Goal: Check status: Check status

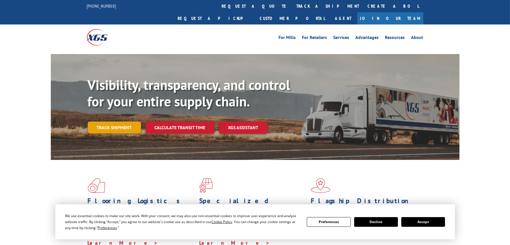
click at [130, 121] on link "Track shipment" at bounding box center [114, 127] width 53 height 12
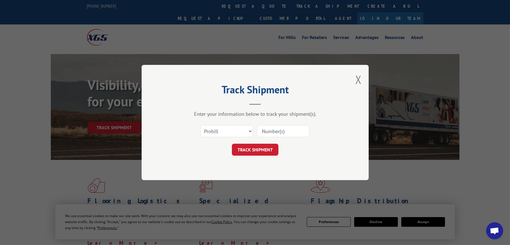
drag, startPoint x: 290, startPoint y: 127, endPoint x: 295, endPoint y: 133, distance: 8.0
click at [290, 127] on input at bounding box center [283, 131] width 52 height 12
paste input "per [PERSON_NAME] this order delivered and installed on site on [DATE]"
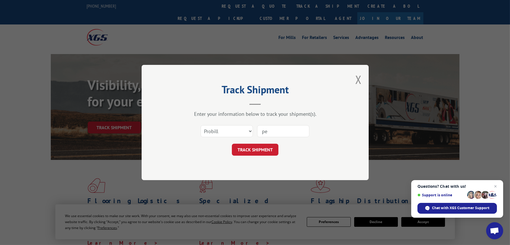
type input "p"
click at [293, 132] on input at bounding box center [283, 131] width 52 height 12
paste input "12971102"
type input "12971102"
click at [267, 150] on button "TRACK SHIPMENT" at bounding box center [255, 149] width 47 height 12
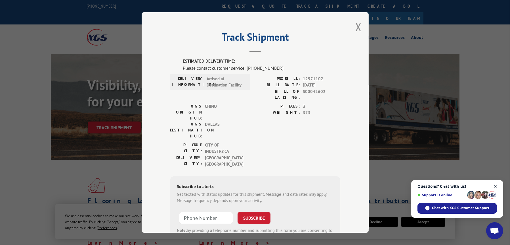
click at [497, 187] on span "Close chat" at bounding box center [495, 186] width 7 height 7
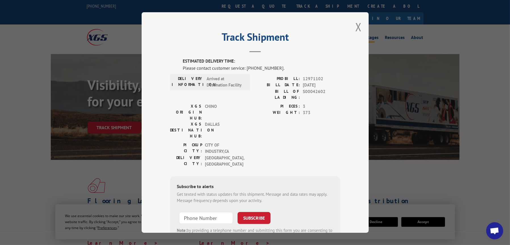
click at [356, 25] on button "Close modal" at bounding box center [359, 26] width 6 height 15
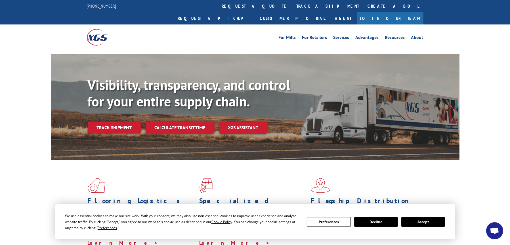
scroll to position [114, 0]
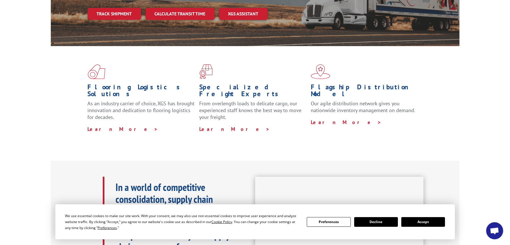
click at [375, 222] on button "Decline" at bounding box center [376, 222] width 44 height 10
